Goal: Navigation & Orientation: Find specific page/section

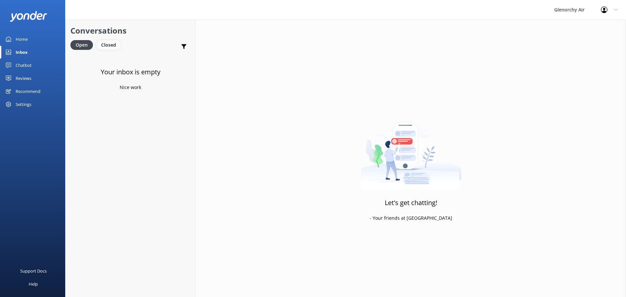
click at [99, 49] on div "Closed" at bounding box center [108, 45] width 25 height 10
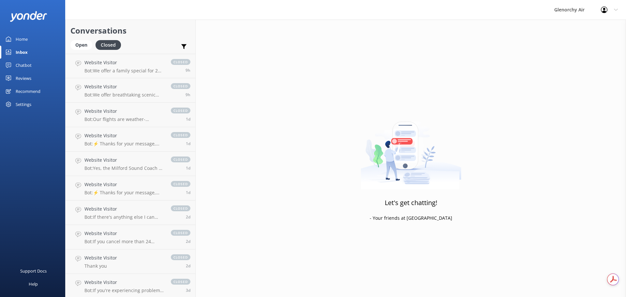
click at [33, 38] on link "Home" at bounding box center [32, 39] width 65 height 13
